Goal: Task Accomplishment & Management: Manage account settings

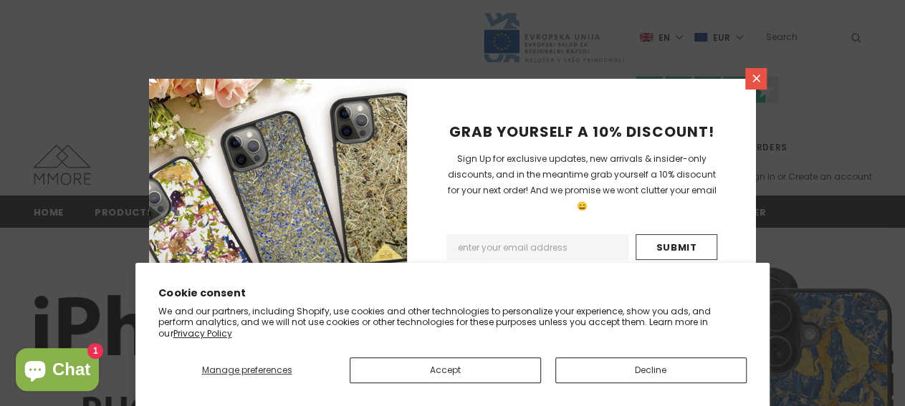
click at [758, 71] on link at bounding box center [755, 78] width 21 height 21
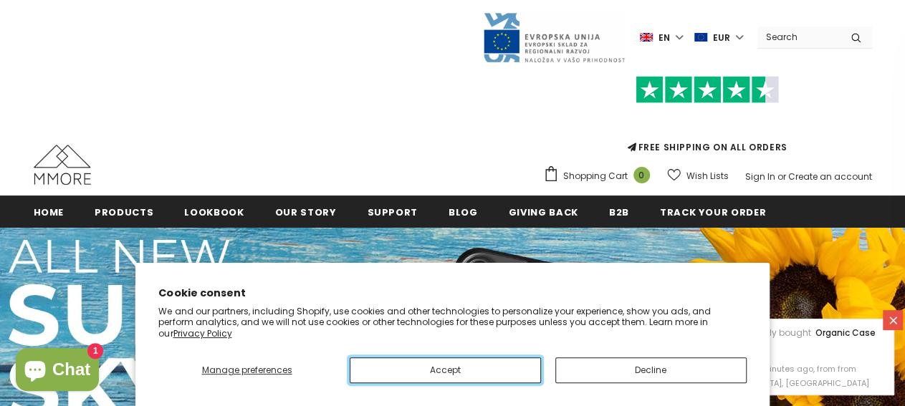
click at [488, 377] on button "Accept" at bounding box center [445, 370] width 191 height 26
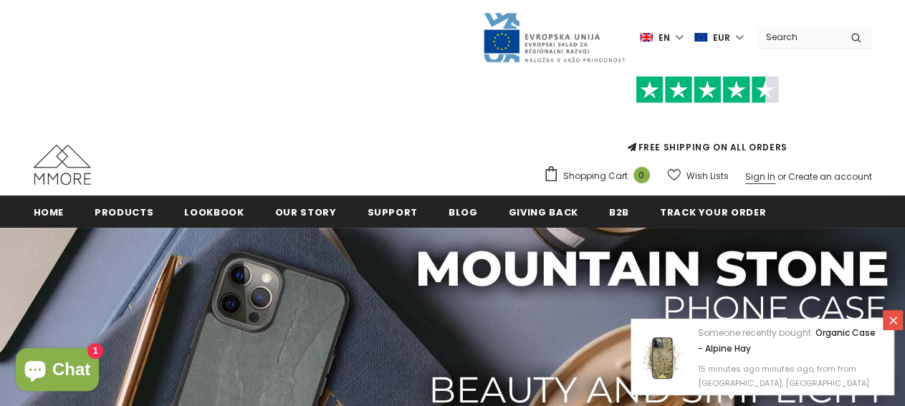
click at [763, 176] on link "Sign In" at bounding box center [760, 176] width 30 height 12
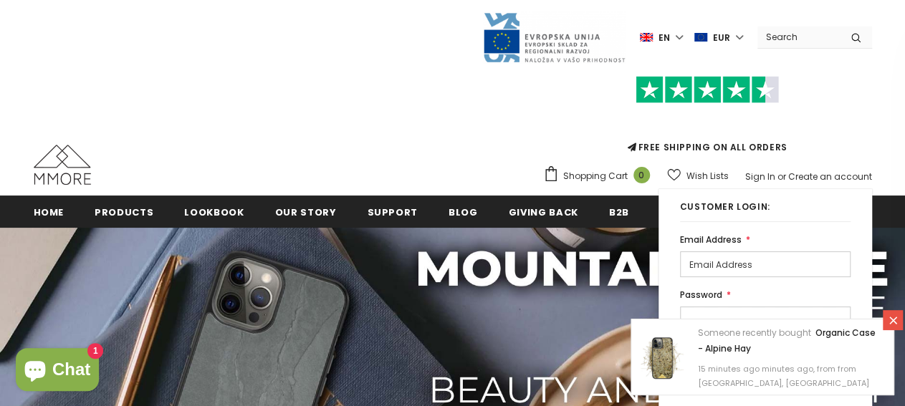
click at [734, 263] on input "email" at bounding box center [765, 264] width 170 height 26
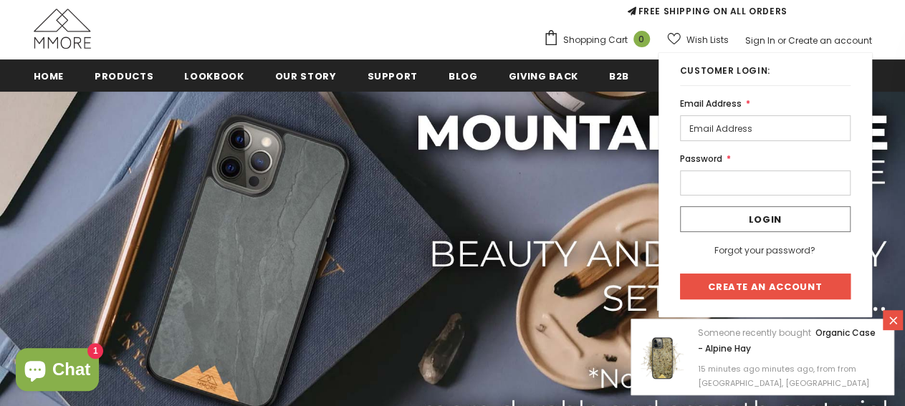
scroll to position [149, 0]
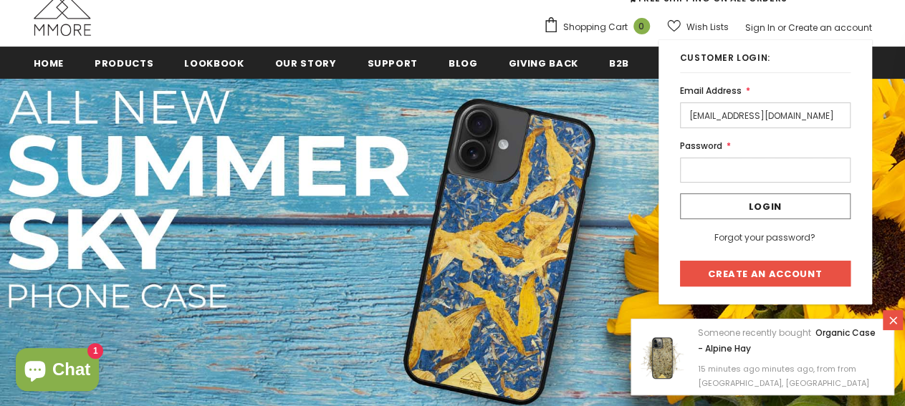
type input "fanny-1402@cegetel.net"
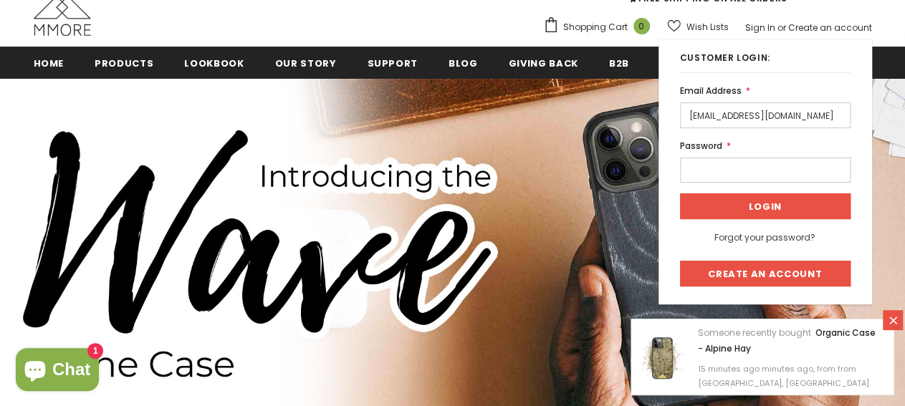
click at [786, 207] on input "Login" at bounding box center [765, 206] width 170 height 26
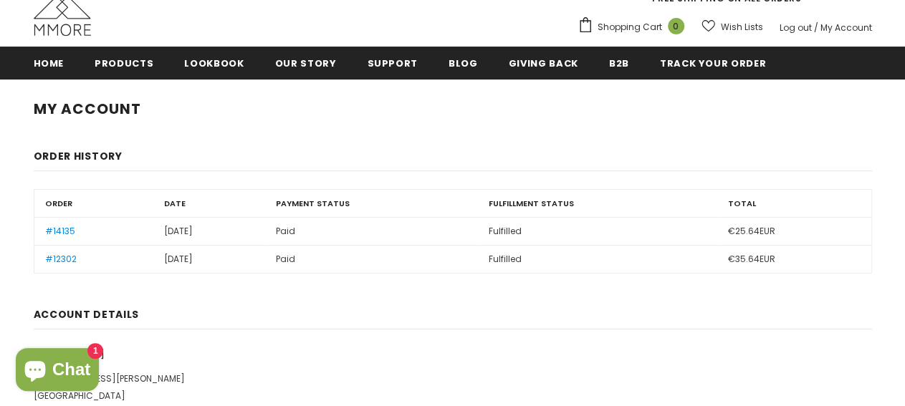
scroll to position [149, 0]
